Goal: Task Accomplishment & Management: Manage account settings

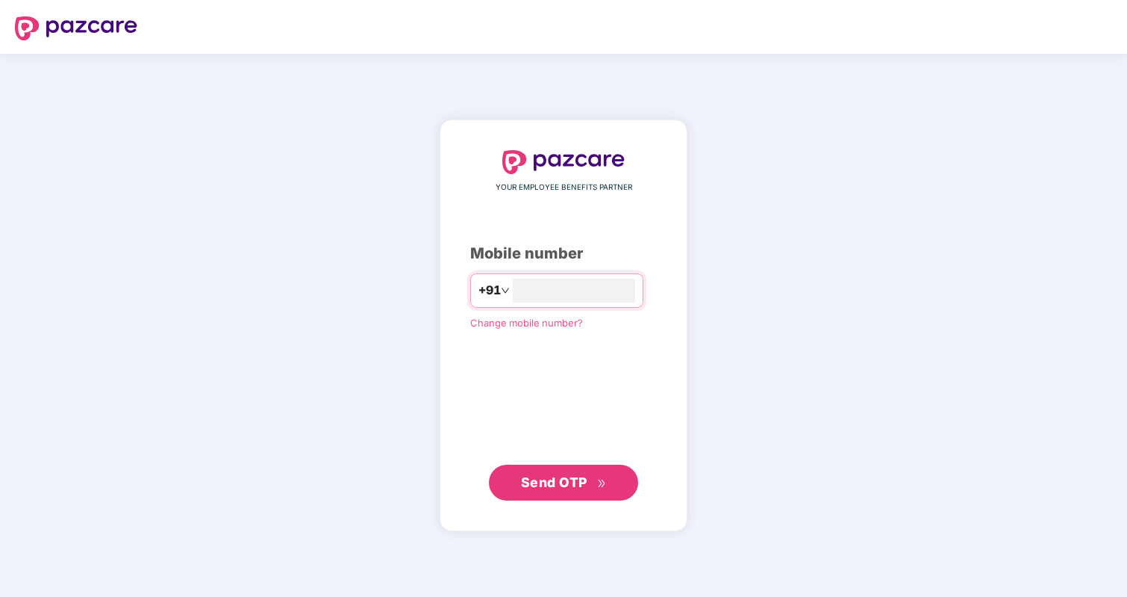
type input "**********"
click at [564, 481] on span "Send OTP" at bounding box center [554, 482] width 66 height 16
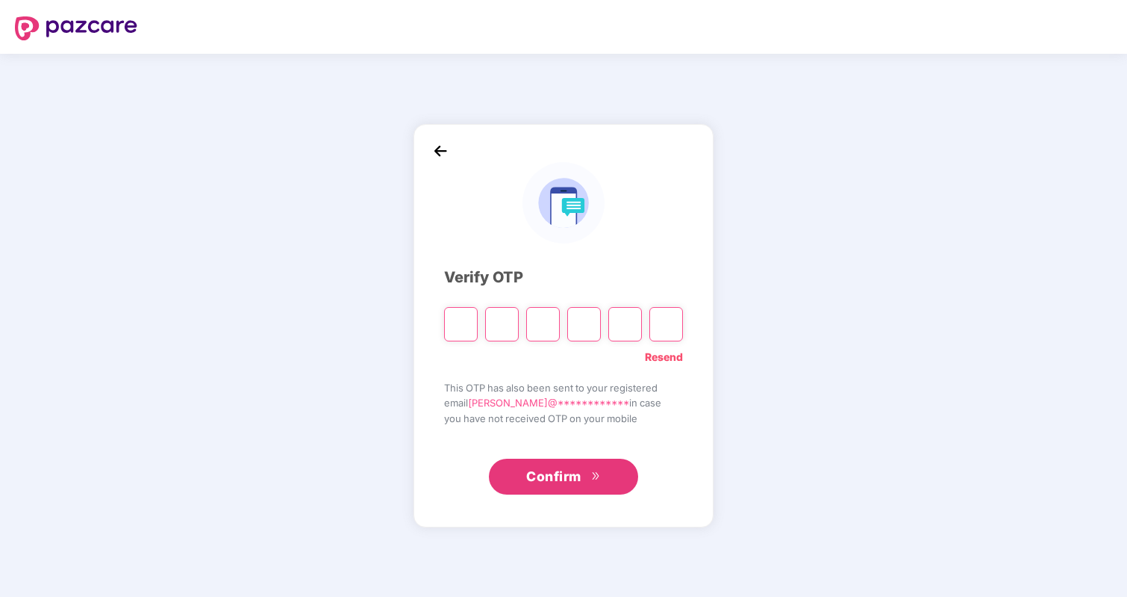
type input "*"
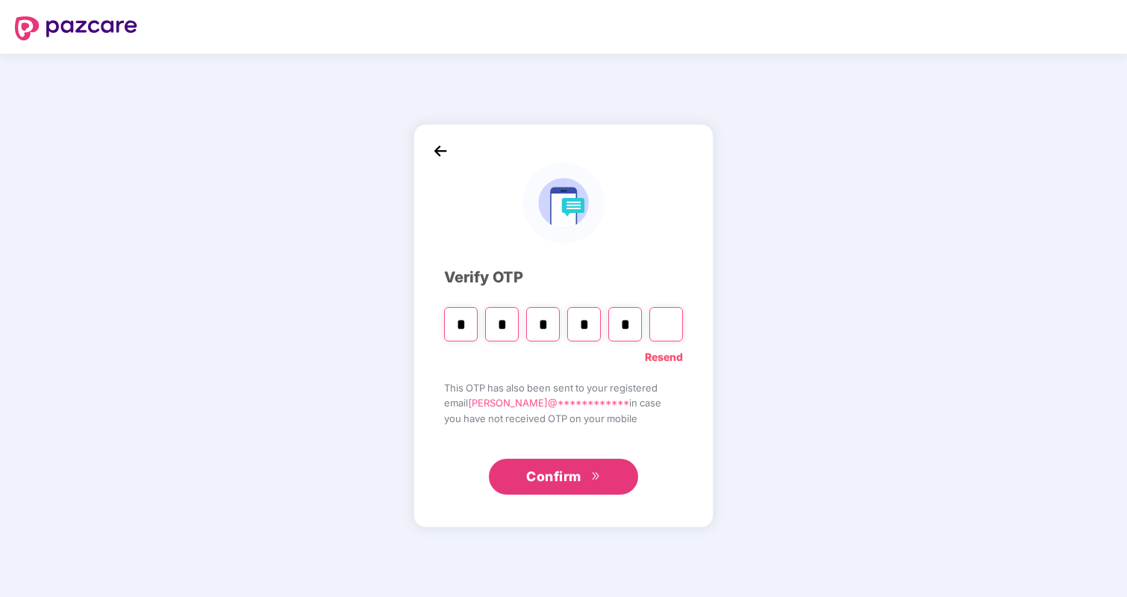
type input "*"
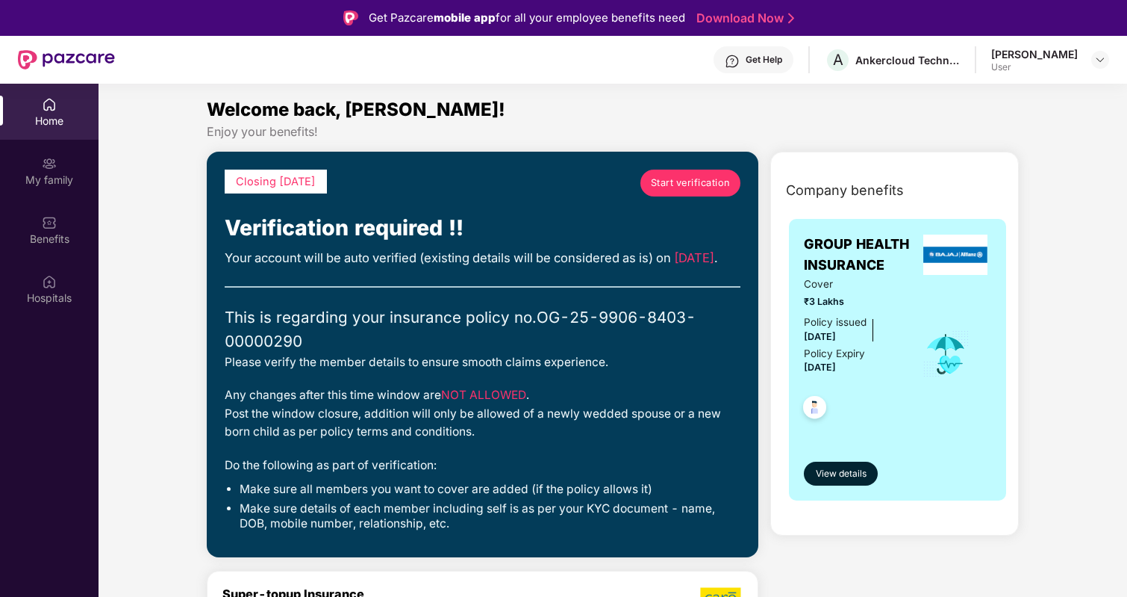
click at [677, 184] on span "Start verification" at bounding box center [691, 182] width 80 height 15
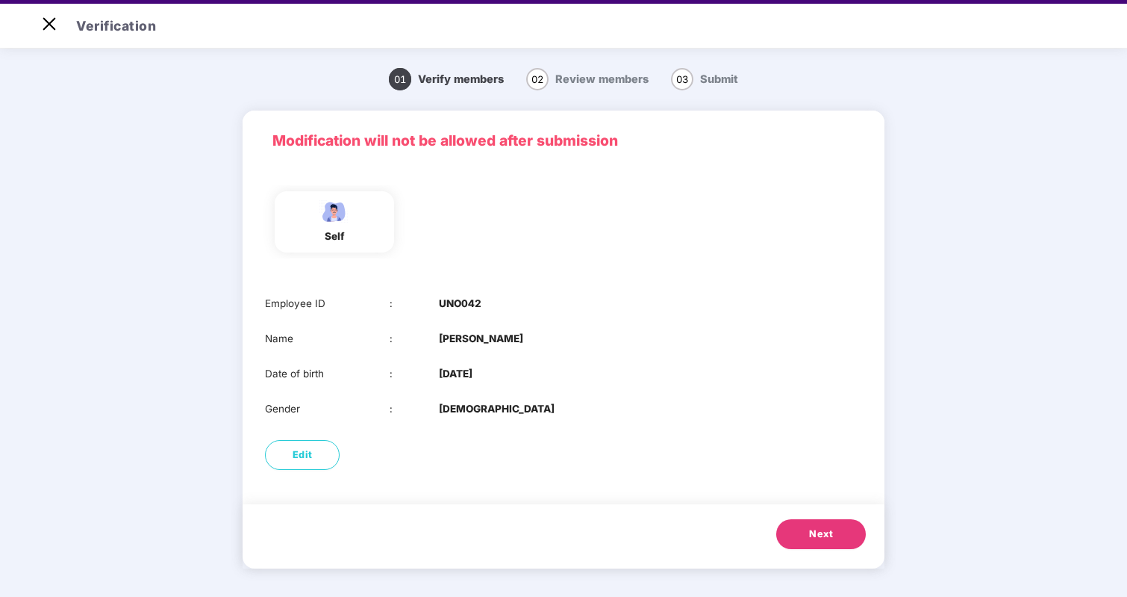
scroll to position [36, 0]
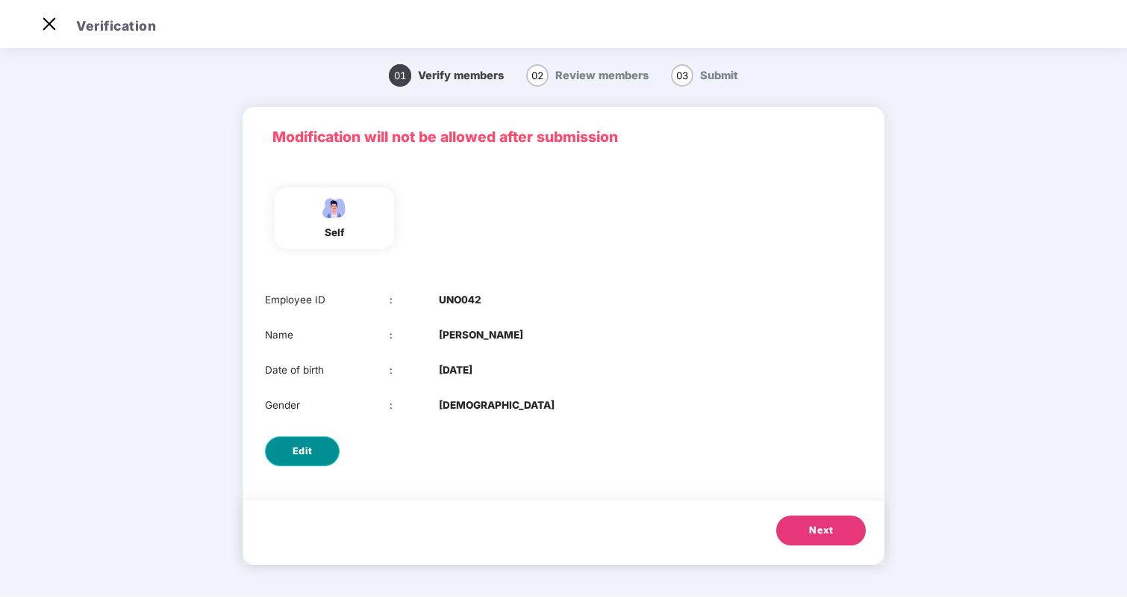
click at [327, 451] on button "Edit" at bounding box center [302, 451] width 75 height 30
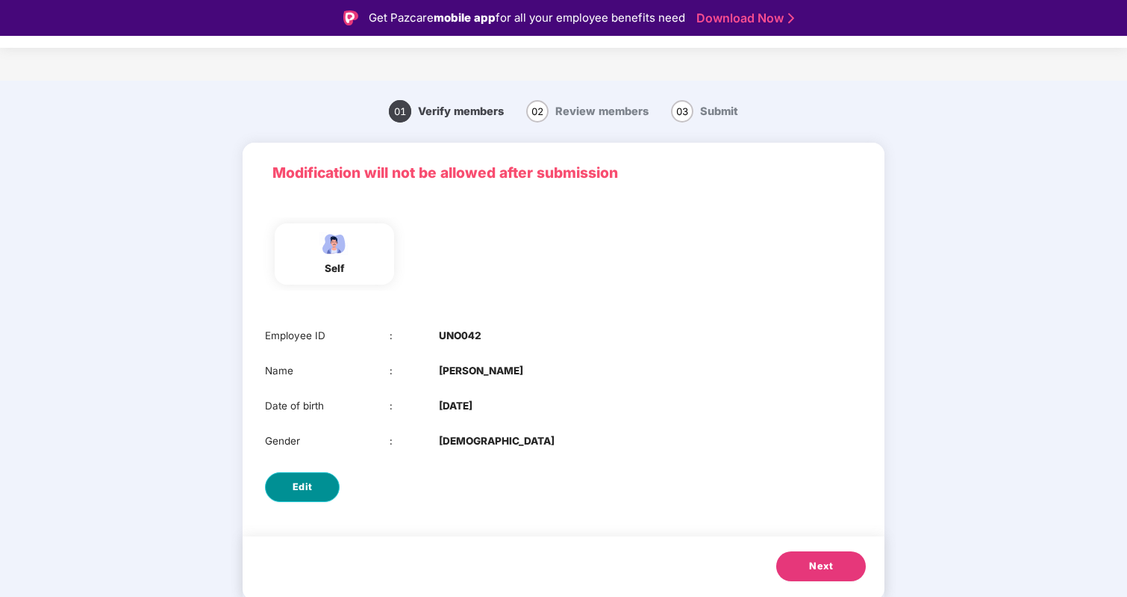
select select "****"
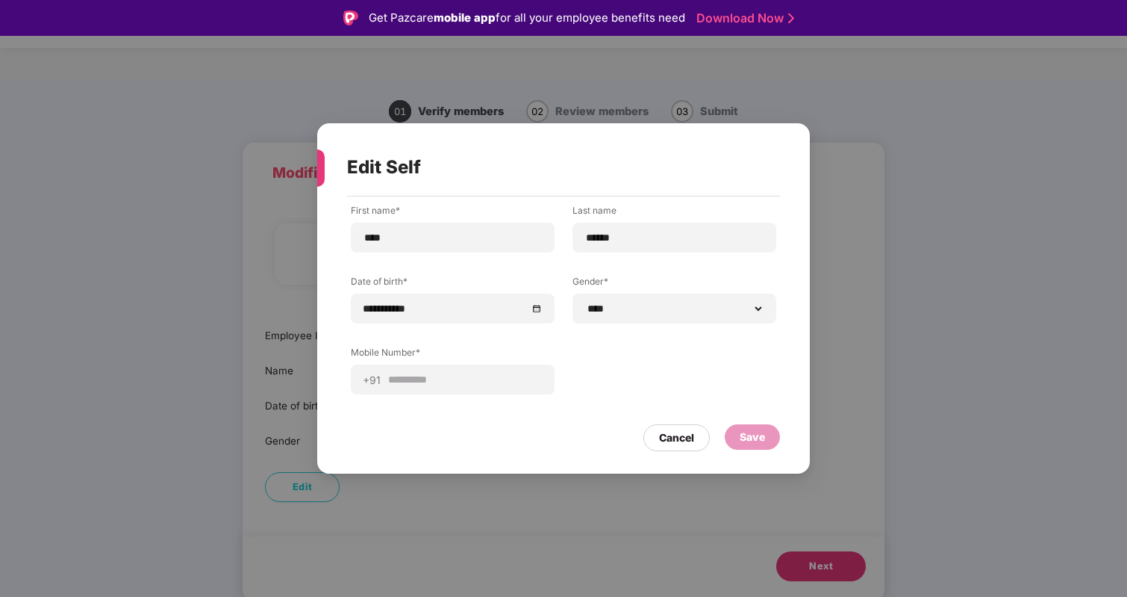
click at [833, 364] on div "**********" at bounding box center [563, 298] width 1127 height 597
click at [683, 438] on div "Cancel" at bounding box center [676, 437] width 35 height 16
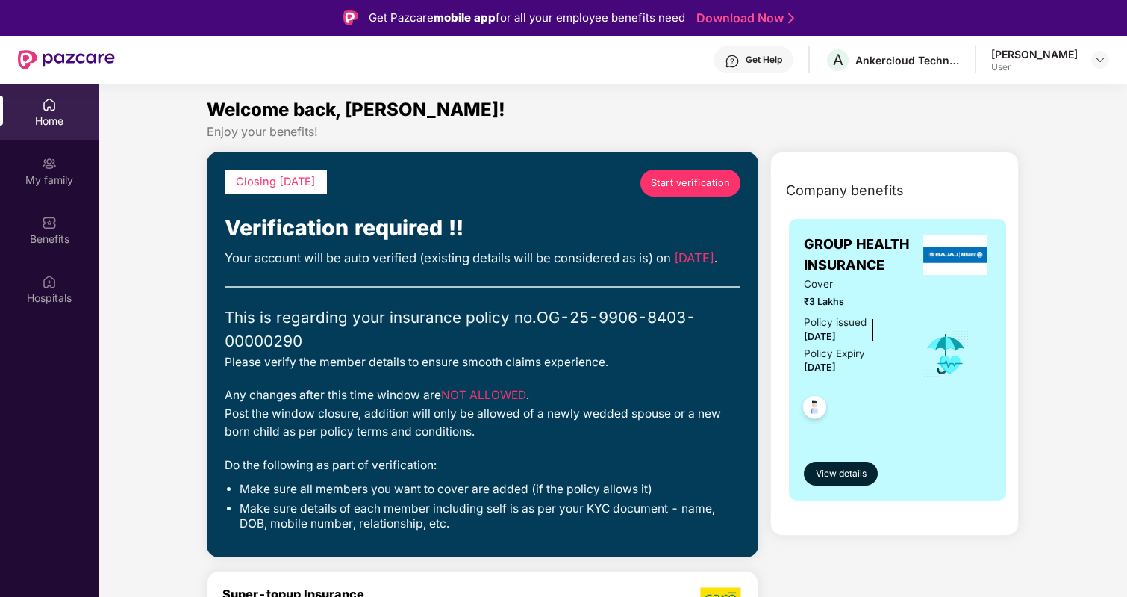
click at [693, 178] on span "Start verification" at bounding box center [691, 182] width 80 height 15
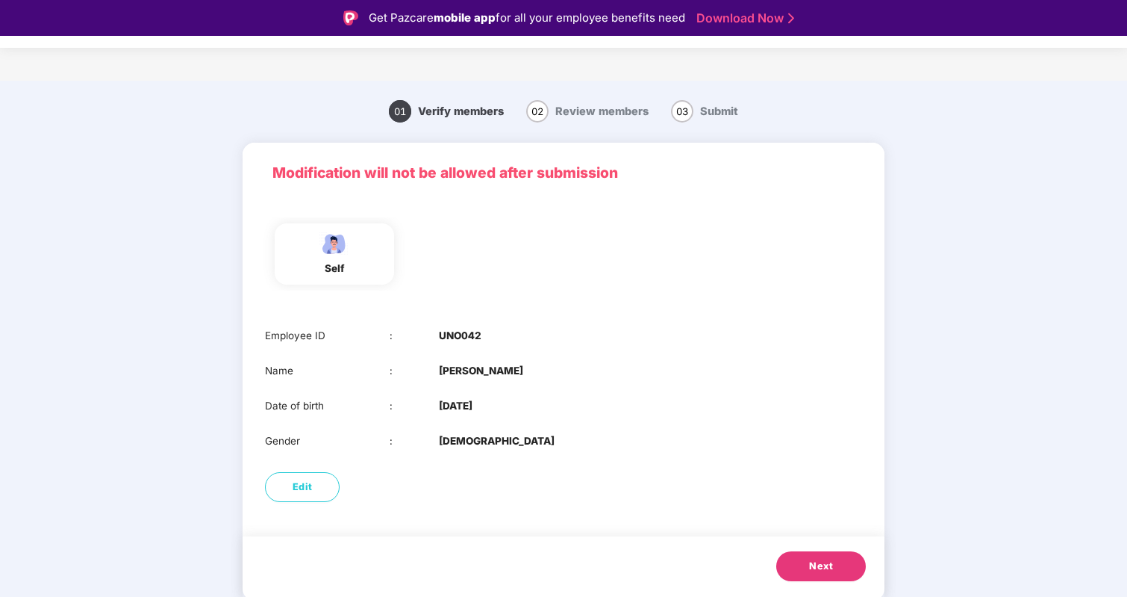
scroll to position [36, 0]
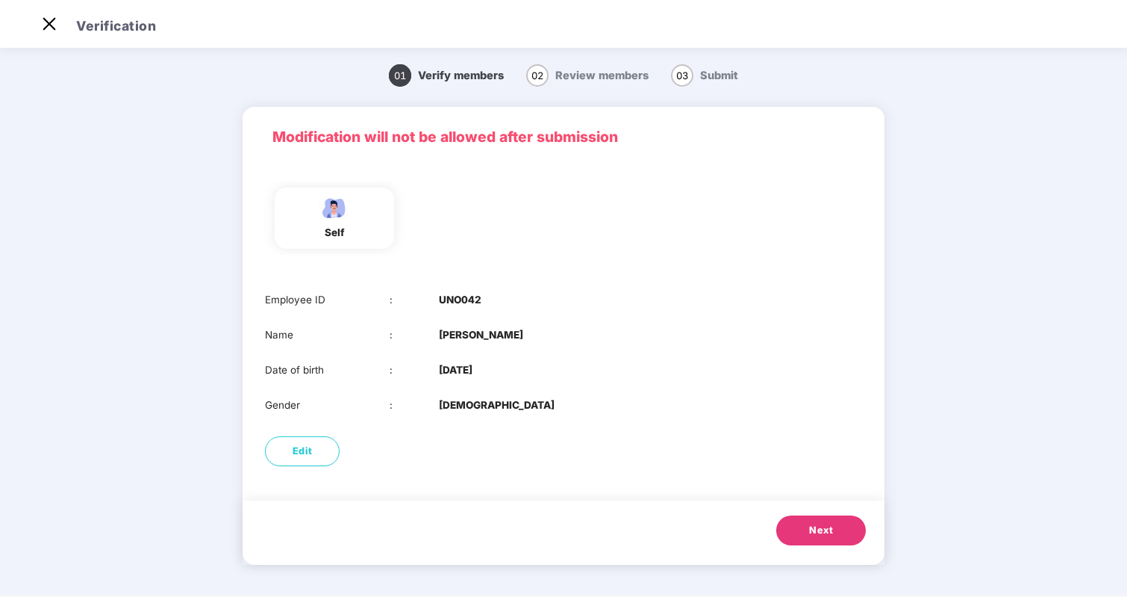
click at [818, 531] on span "Next" at bounding box center [821, 530] width 24 height 15
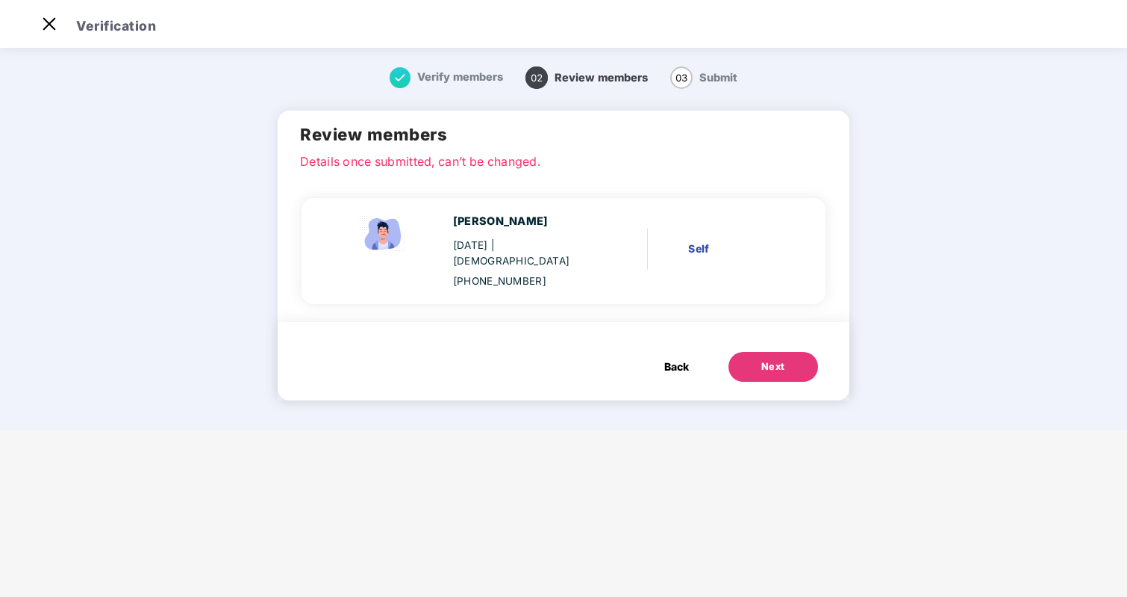
click at [675, 358] on span "Back" at bounding box center [677, 366] width 25 height 16
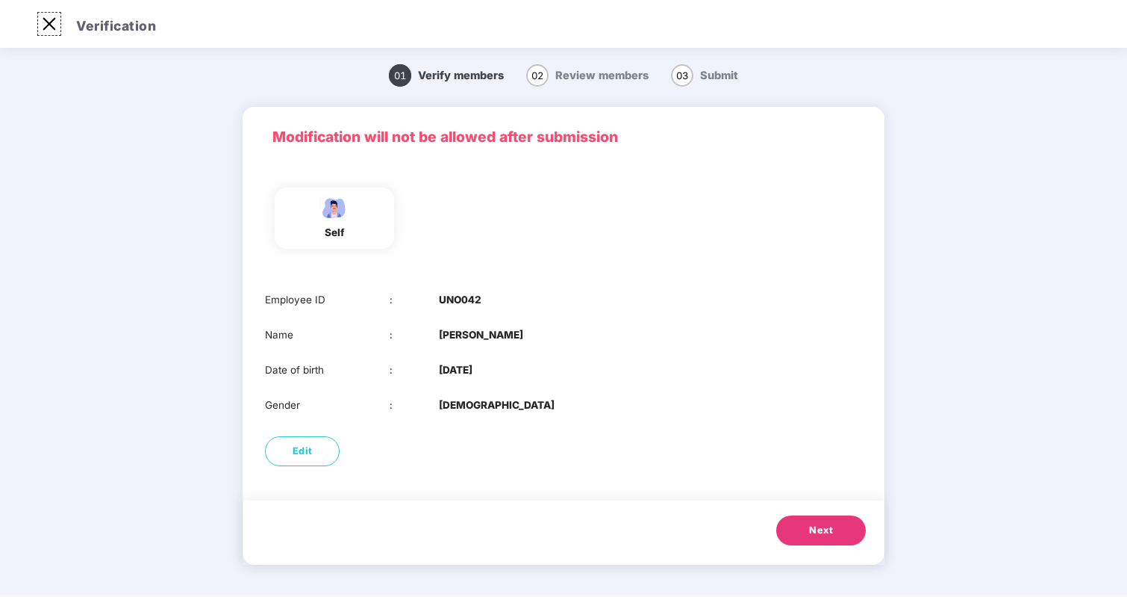
click at [51, 20] on img at bounding box center [49, 24] width 24 height 24
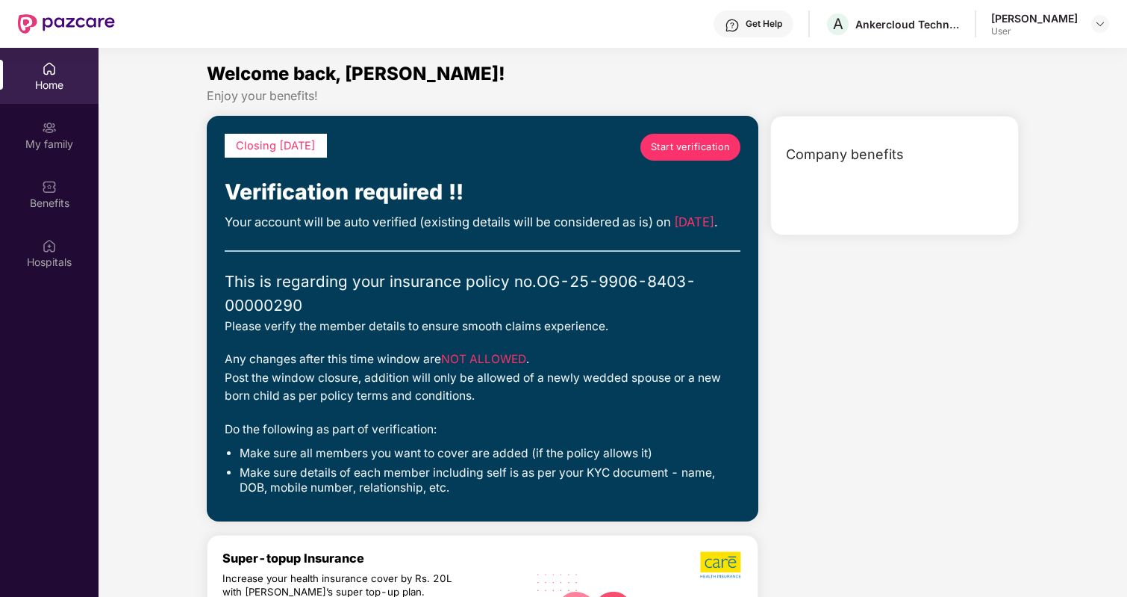
scroll to position [84, 0]
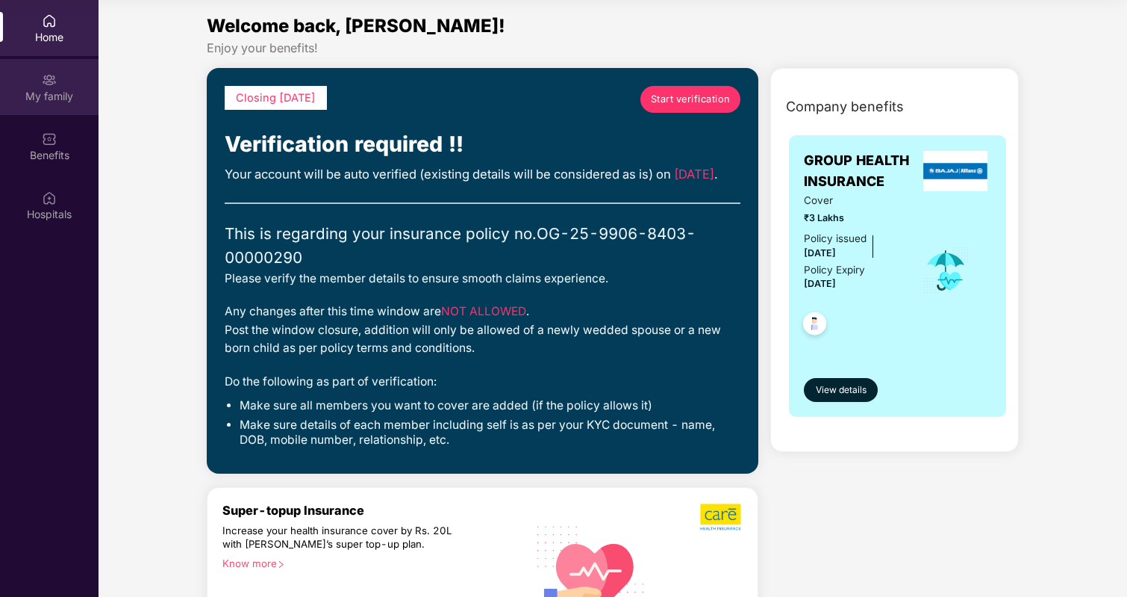
click at [60, 99] on div "My family" at bounding box center [49, 96] width 99 height 15
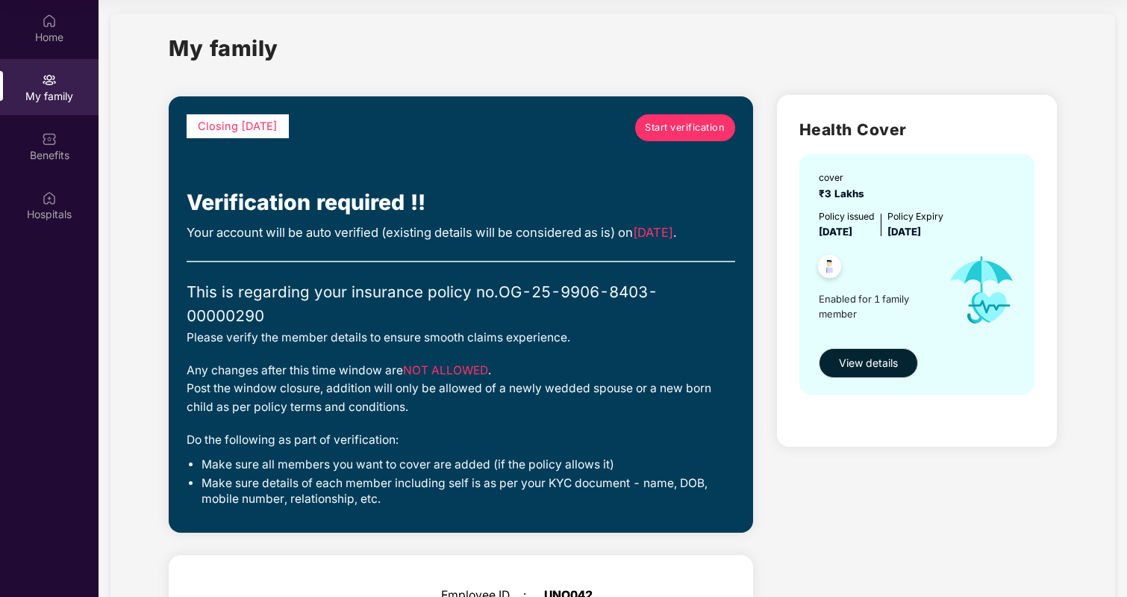
scroll to position [0, 0]
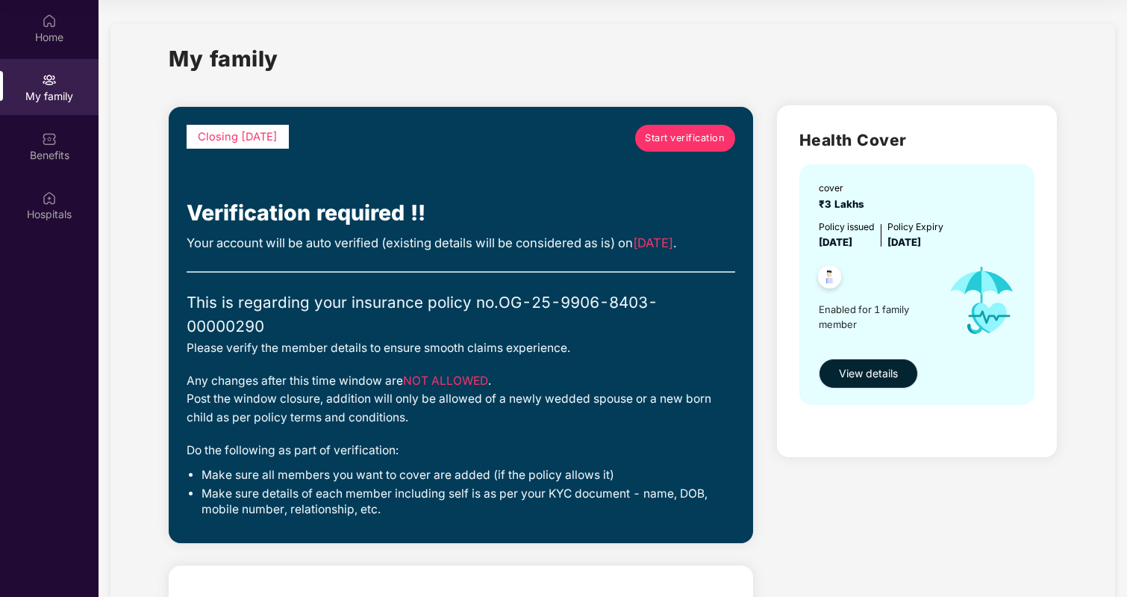
click at [862, 373] on span "View details" at bounding box center [868, 373] width 59 height 16
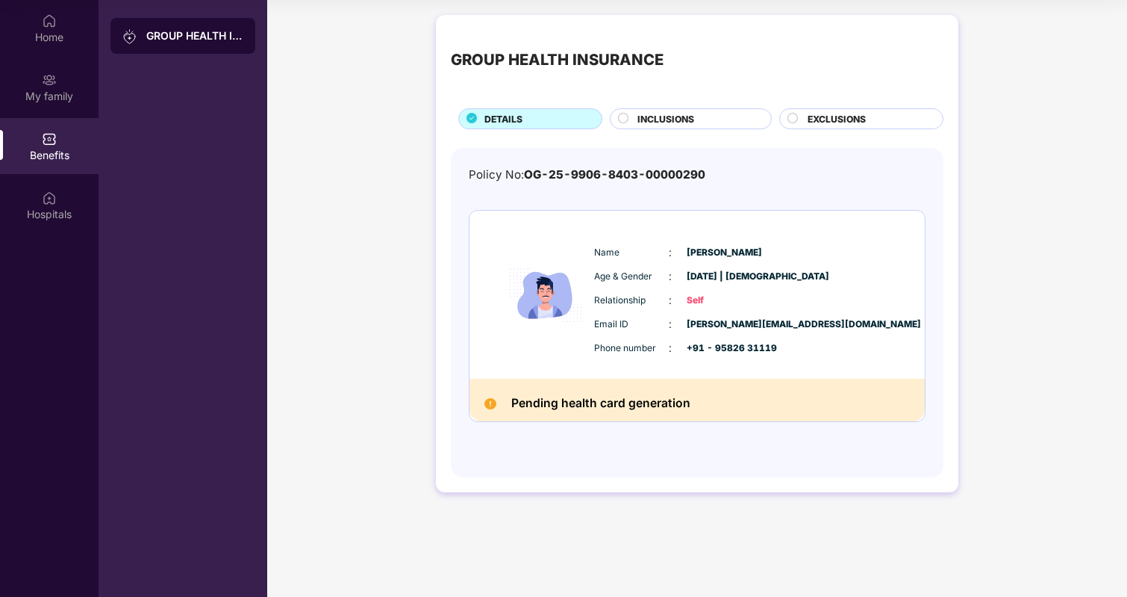
click at [706, 119] on div "INCLUSIONS" at bounding box center [697, 120] width 134 height 16
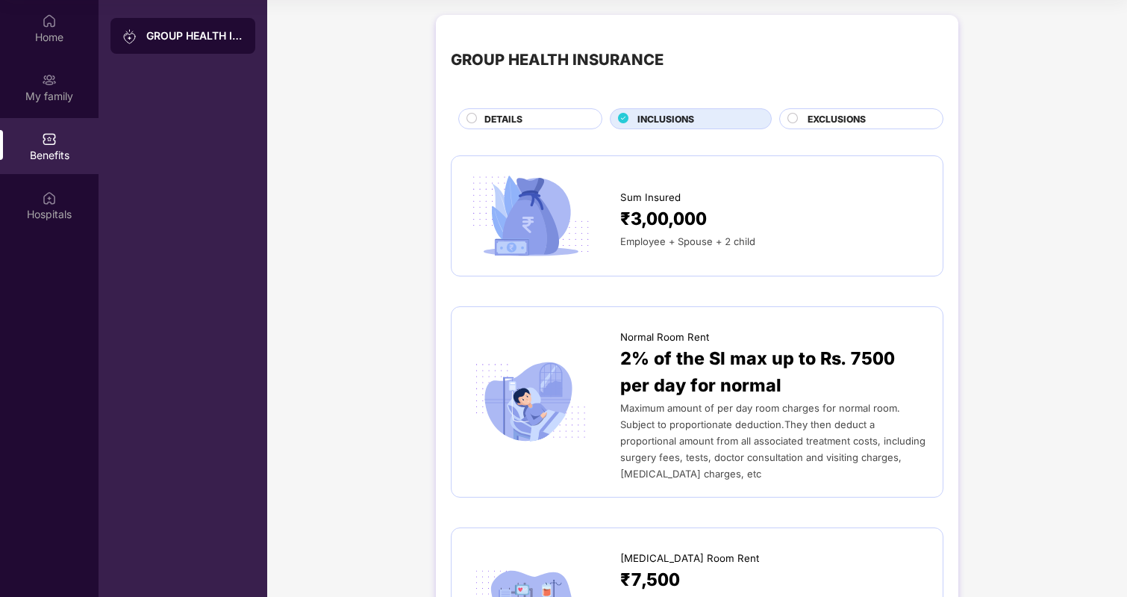
click at [823, 125] on span "EXCLUSIONS" at bounding box center [837, 119] width 58 height 14
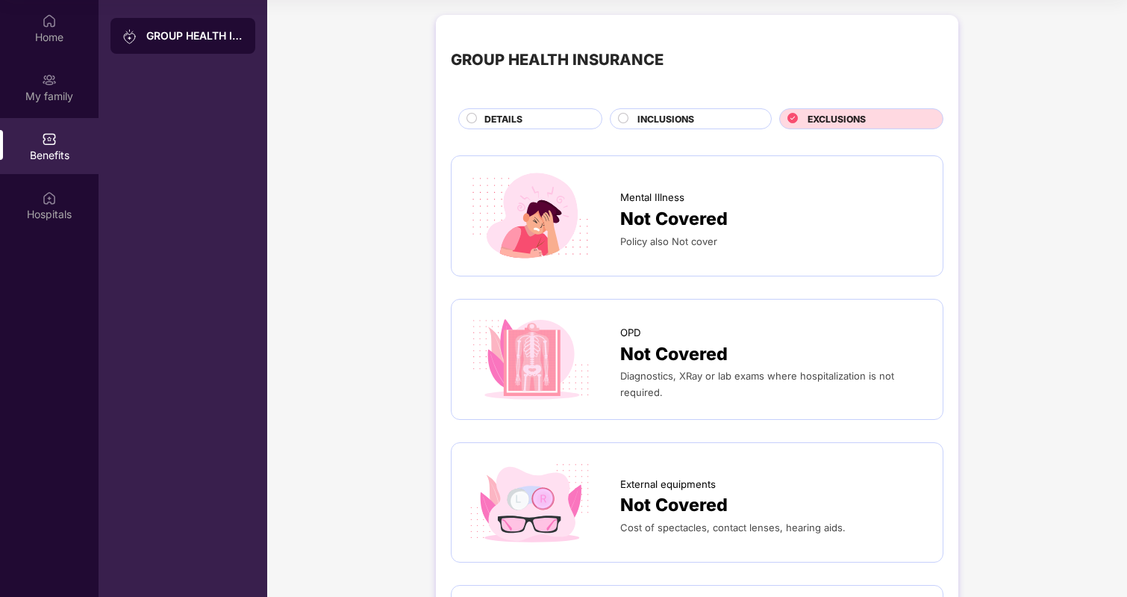
click at [551, 128] on div "DETAILS" at bounding box center [535, 120] width 116 height 16
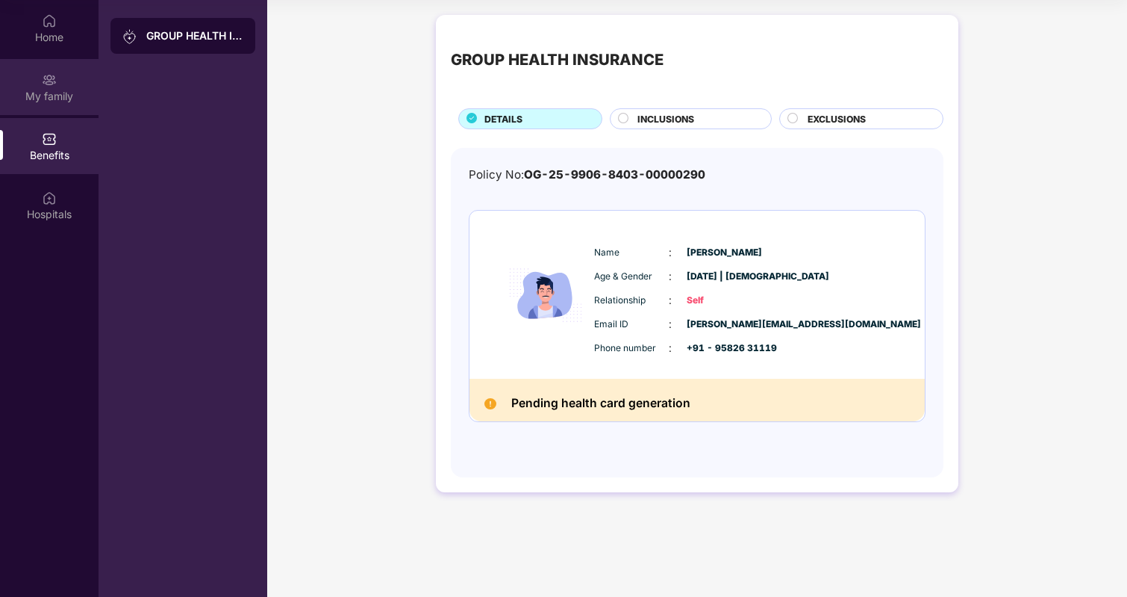
click at [55, 90] on div "My family" at bounding box center [49, 96] width 99 height 15
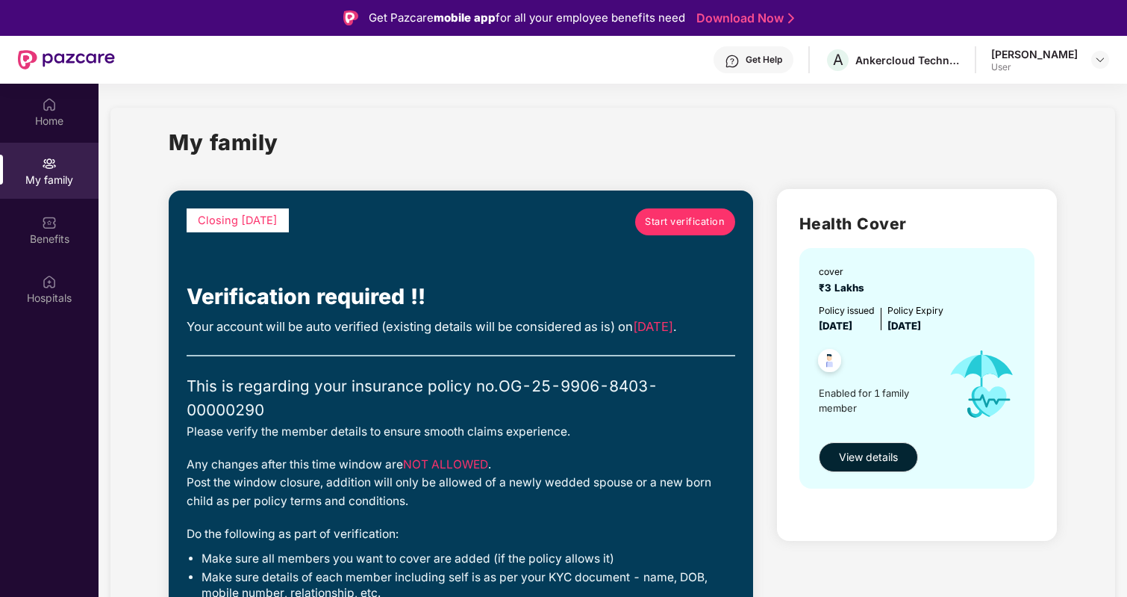
click at [676, 223] on span "Start verification" at bounding box center [685, 221] width 80 height 15
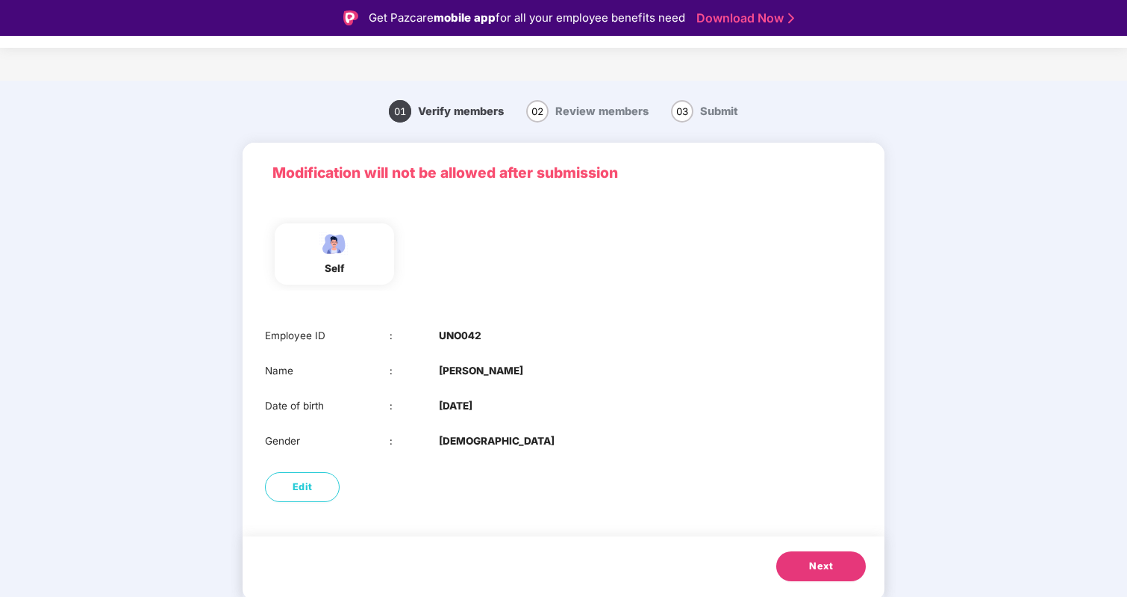
scroll to position [36, 0]
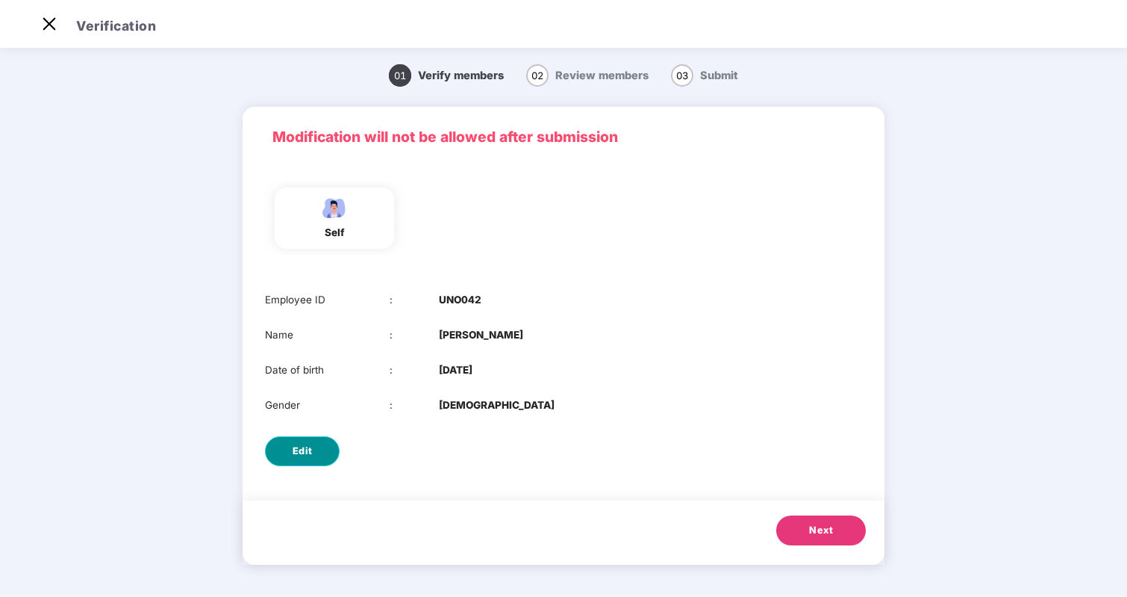
click at [319, 457] on button "Edit" at bounding box center [302, 451] width 75 height 30
select select "****"
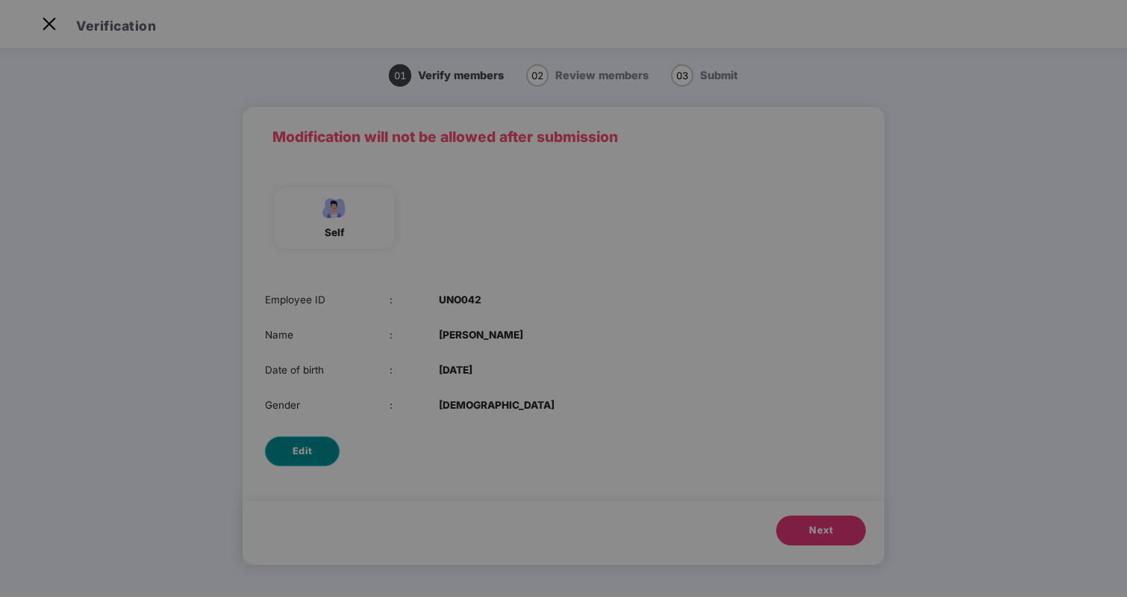
scroll to position [0, 0]
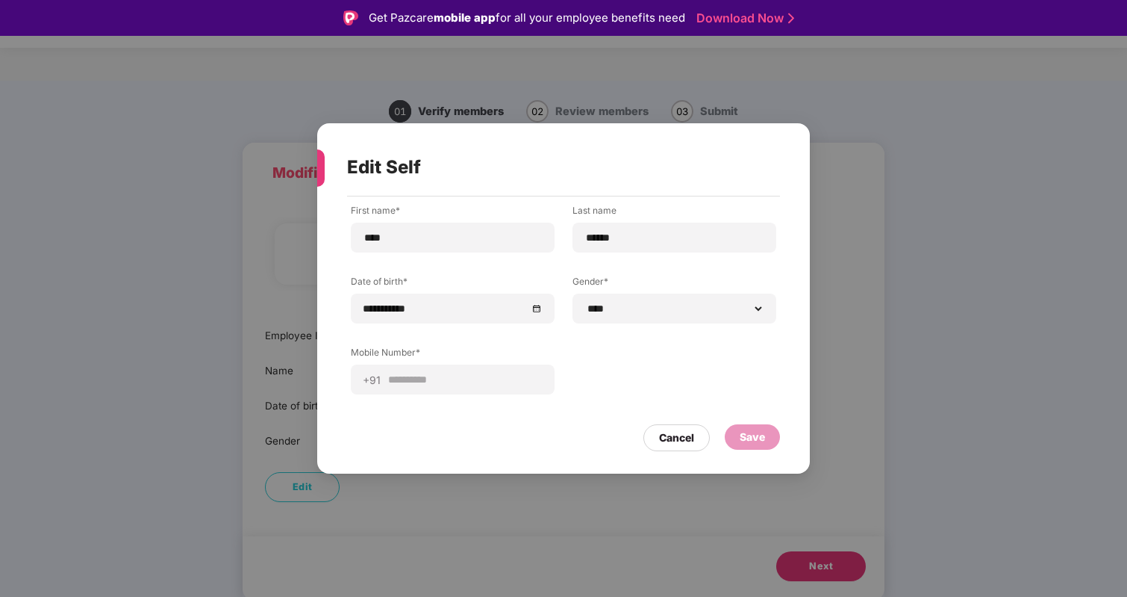
click at [320, 167] on div at bounding box center [317, 167] width 15 height 37
click at [671, 442] on div "Cancel" at bounding box center [676, 437] width 35 height 16
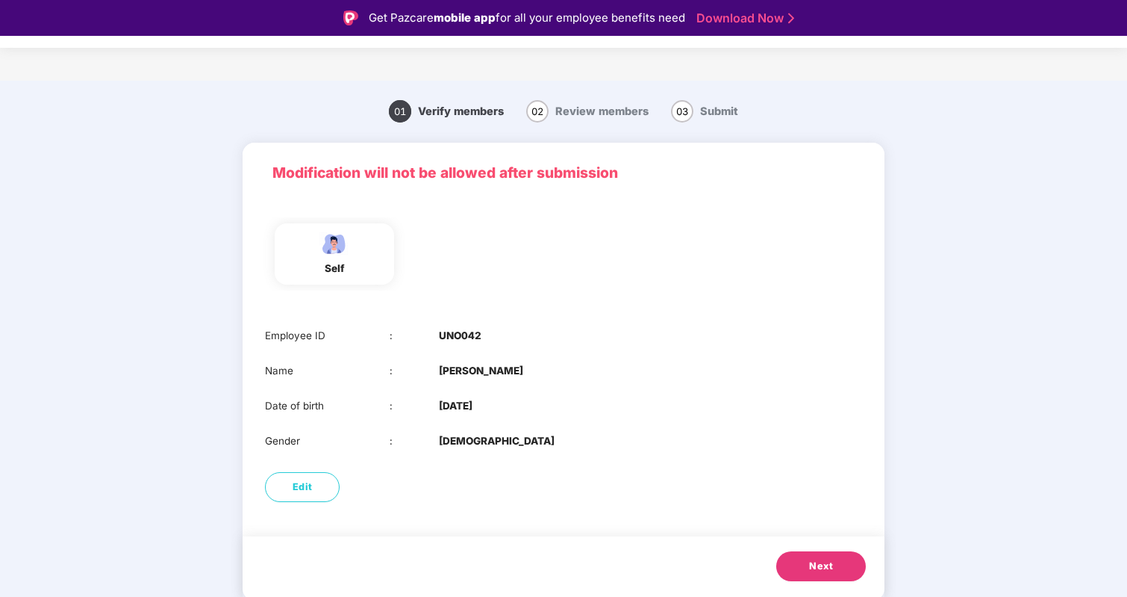
scroll to position [36, 0]
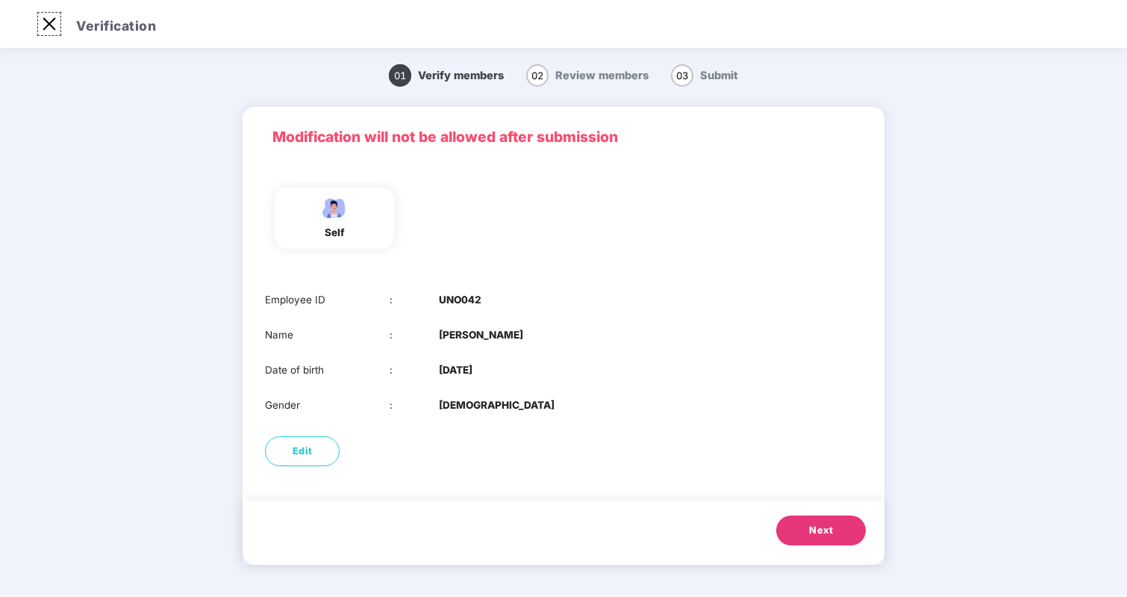
click at [49, 18] on img at bounding box center [49, 24] width 24 height 24
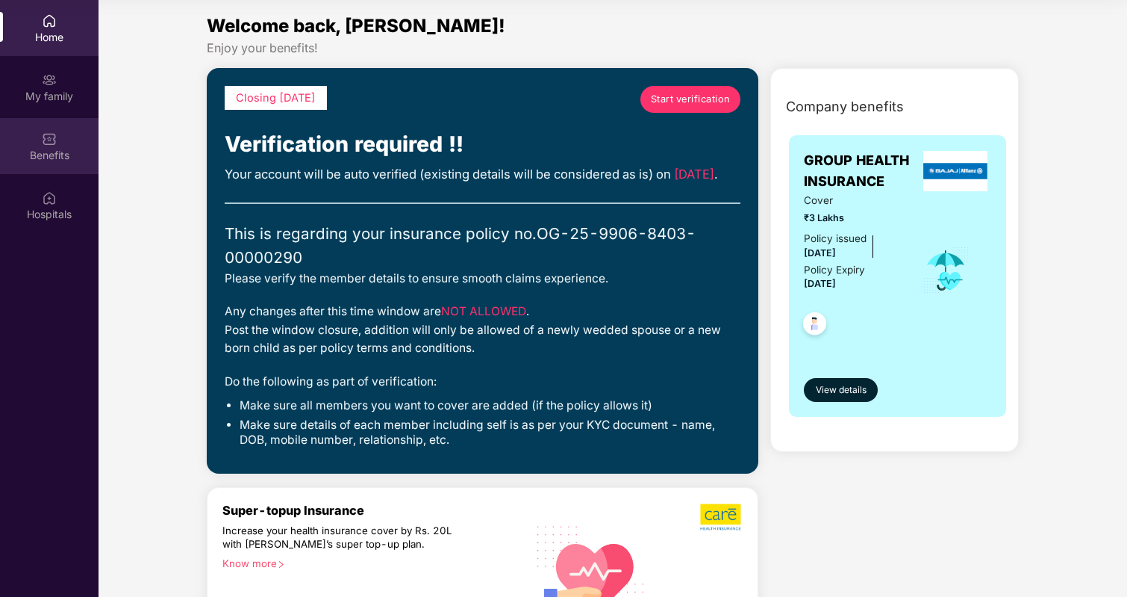
click at [55, 148] on div "Benefits" at bounding box center [49, 155] width 99 height 15
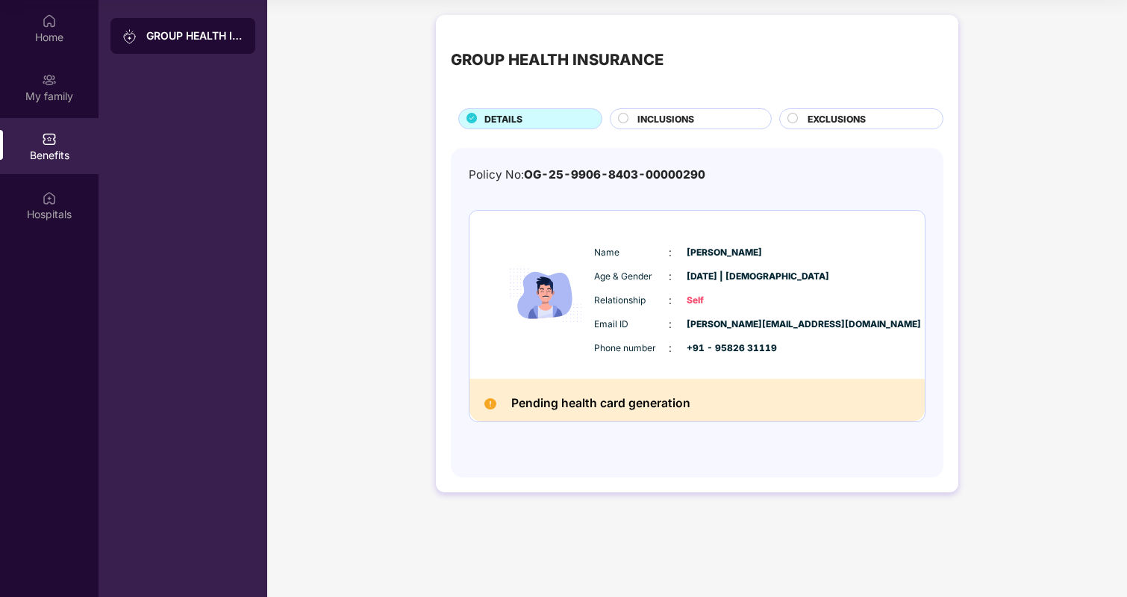
click at [688, 111] on div "INCLUSIONS" at bounding box center [691, 118] width 163 height 21
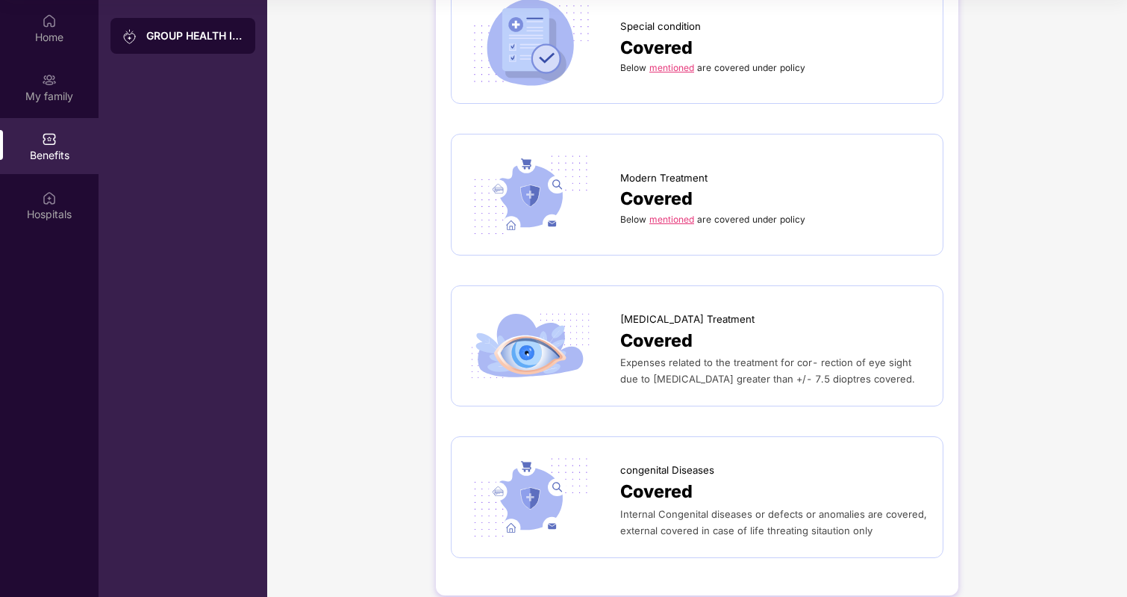
scroll to position [2160, 0]
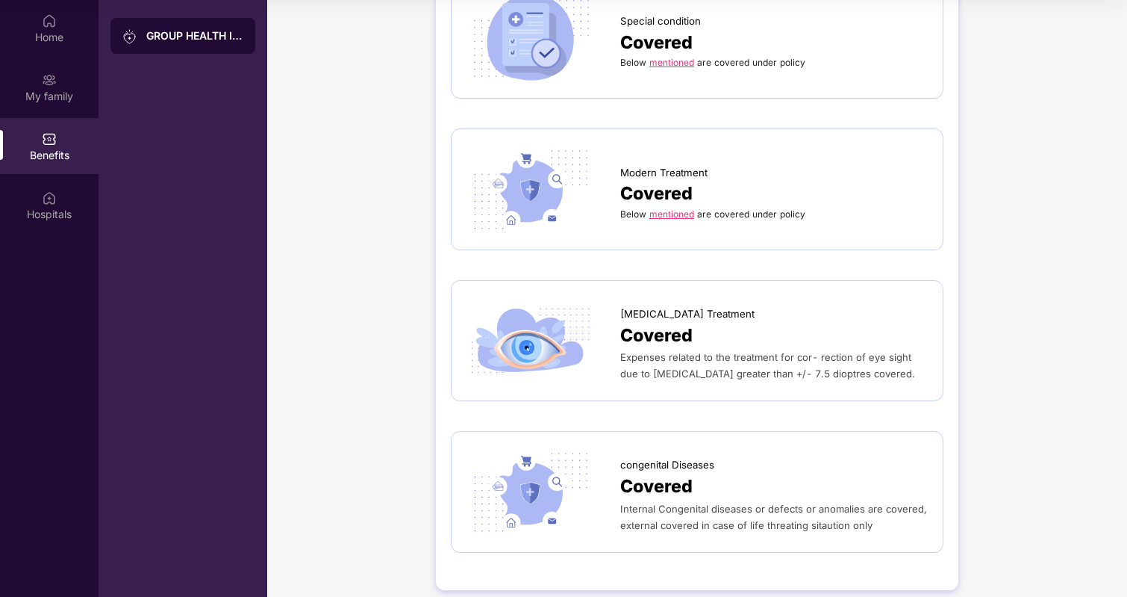
drag, startPoint x: 887, startPoint y: 359, endPoint x: 615, endPoint y: 296, distance: 279.1
click at [615, 296] on div "[MEDICAL_DATA] Treatment Covered Expenses related to the treatment for cor- rec…" at bounding box center [697, 341] width 461 height 90
click at [615, 296] on div at bounding box center [544, 341] width 154 height 90
click at [697, 222] on div "Modern Treatment Covered Below mentioned are covered under policy" at bounding box center [697, 189] width 493 height 122
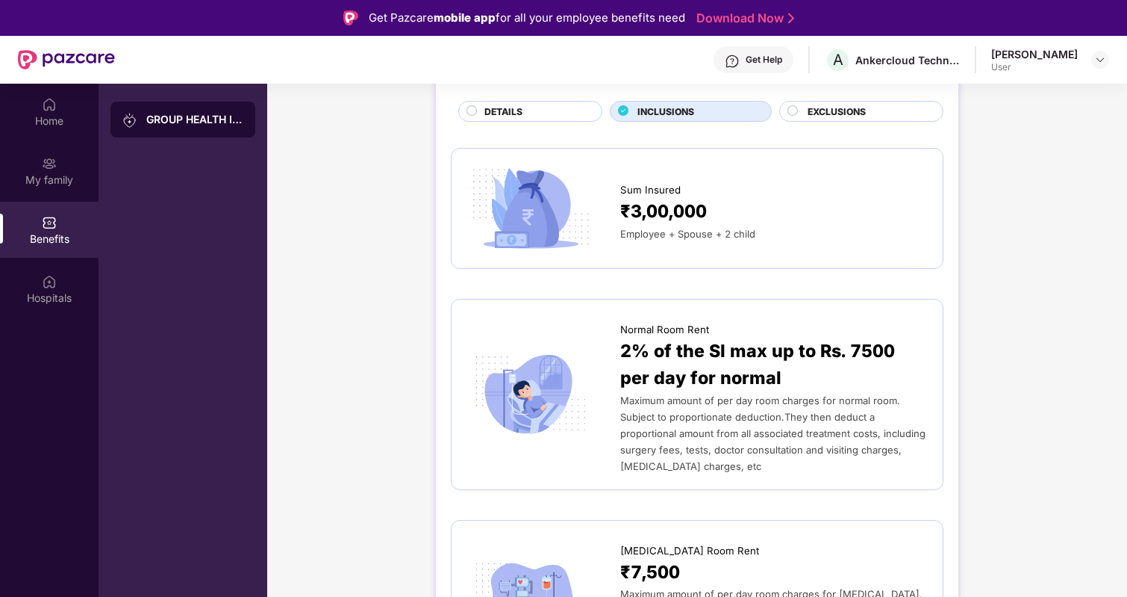
scroll to position [0, 0]
